Goal: Task Accomplishment & Management: Manage account settings

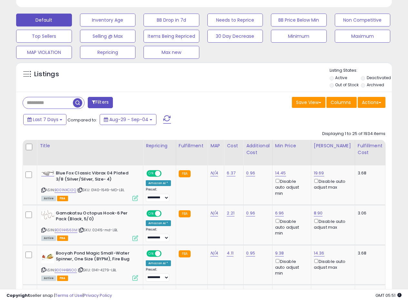
scroll to position [201, 0]
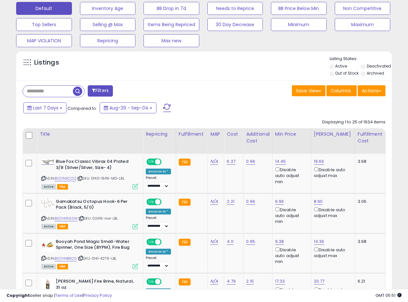
click at [228, 97] on div "Save View Save As New View Update Current View Columns Actions Import Export Vi…" at bounding box center [297, 91] width 187 height 13
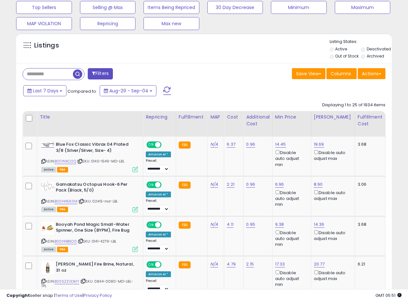
scroll to position [234, 0]
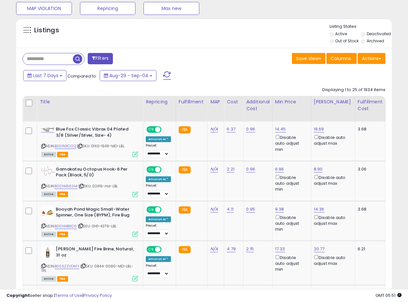
click at [222, 69] on div "Last 7 Days Compared to: Aug-29 - Sep-04" at bounding box center [158, 76] width 272 height 15
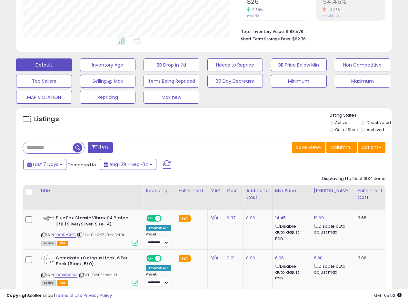
scroll to position [153, 0]
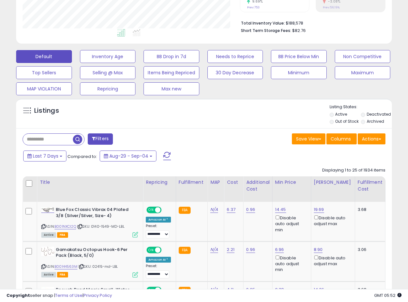
click at [252, 92] on div "Default Inventory Age BB Drop in 7d Needs to Reprice BB Price Below Min Non Com…" at bounding box center [204, 71] width 392 height 48
click at [245, 108] on div "Listings" at bounding box center [204, 115] width 376 height 22
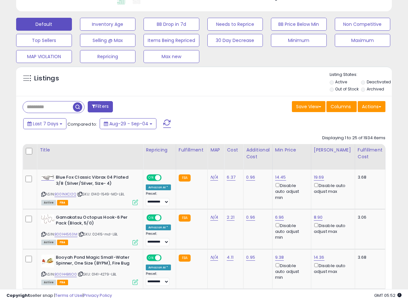
scroll to position [182, 0]
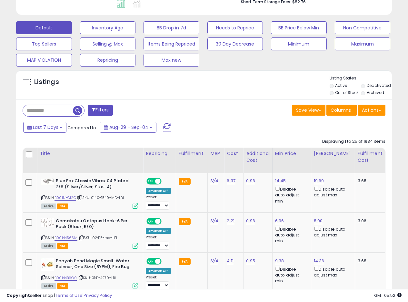
click at [236, 93] on div "Listings" at bounding box center [204, 86] width 376 height 22
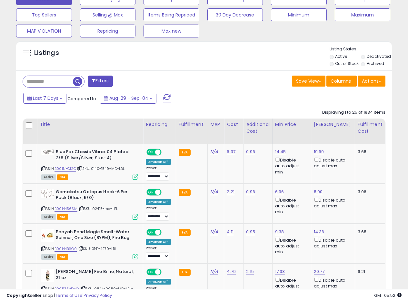
scroll to position [187, 0]
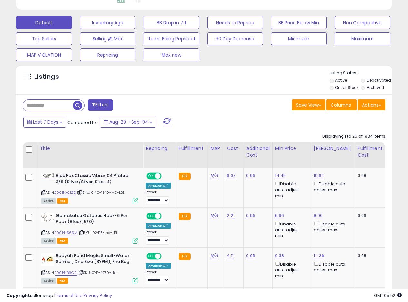
click at [204, 110] on div "Filters" at bounding box center [111, 105] width 187 height 13
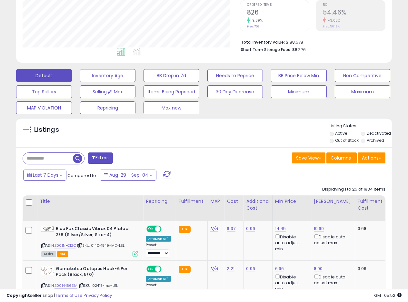
scroll to position [141, 0]
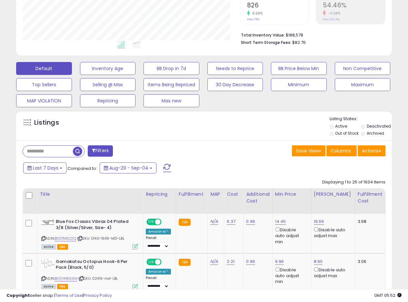
click at [338, 135] on label "Out of Stock" at bounding box center [347, 132] width 24 height 5
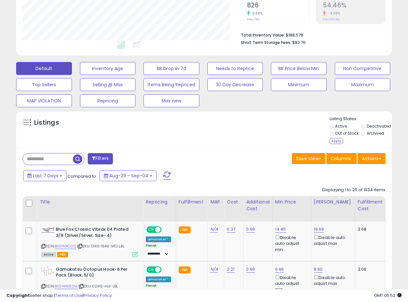
click at [378, 123] on div "Listing States: Active Deactivated Out of Stock Archived Apply" at bounding box center [361, 131] width 62 height 30
click at [378, 124] on label "Deactivated" at bounding box center [379, 125] width 24 height 5
click at [335, 139] on div "Apply" at bounding box center [337, 141] width 14 height 6
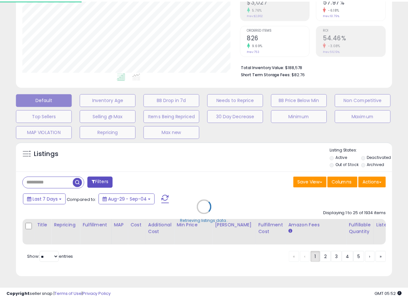
scroll to position [132, 220]
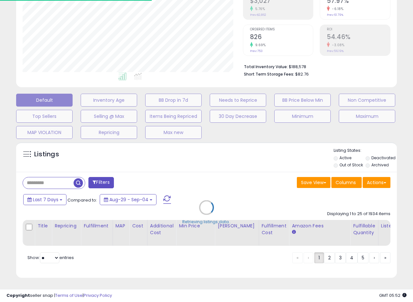
drag, startPoint x: 239, startPoint y: 153, endPoint x: 242, endPoint y: 151, distance: 3.3
click at [239, 153] on div "Retrieving listings data.." at bounding box center [206, 212] width 391 height 147
click at [243, 154] on div "Retrieving listings data.." at bounding box center [206, 212] width 391 height 147
click at [253, 168] on div "Retrieving listings data.." at bounding box center [206, 212] width 391 height 147
click at [252, 167] on div "Retrieving listings data.." at bounding box center [206, 212] width 391 height 147
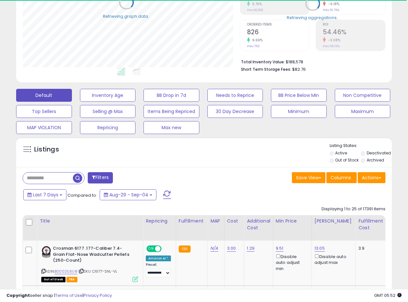
scroll to position [322615, 322529]
click at [226, 153] on div "Listings" at bounding box center [204, 154] width 376 height 22
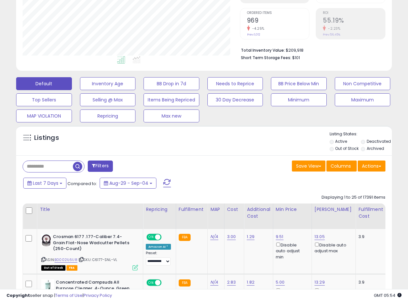
scroll to position [127, 0]
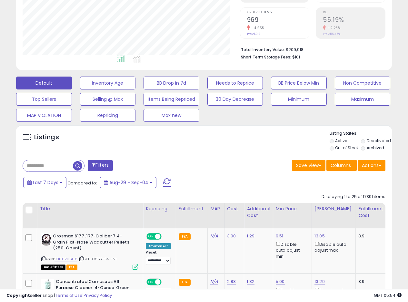
click at [210, 145] on div "Listings" at bounding box center [204, 141] width 376 height 22
click at [224, 148] on div "Listings" at bounding box center [204, 141] width 376 height 22
click at [242, 140] on div "Listings" at bounding box center [204, 141] width 376 height 22
drag, startPoint x: 237, startPoint y: 142, endPoint x: 242, endPoint y: 140, distance: 5.1
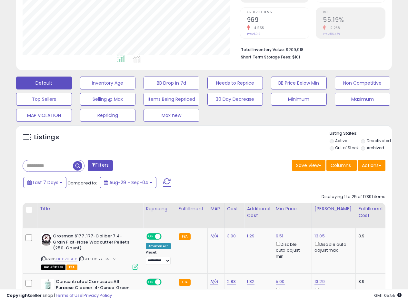
click at [242, 140] on div "Listings" at bounding box center [204, 141] width 376 height 22
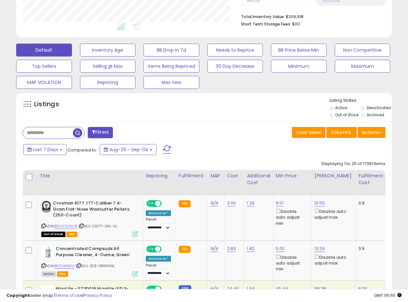
click at [244, 106] on div "Listings" at bounding box center [204, 108] width 376 height 22
